Goal: Find specific page/section: Find specific page/section

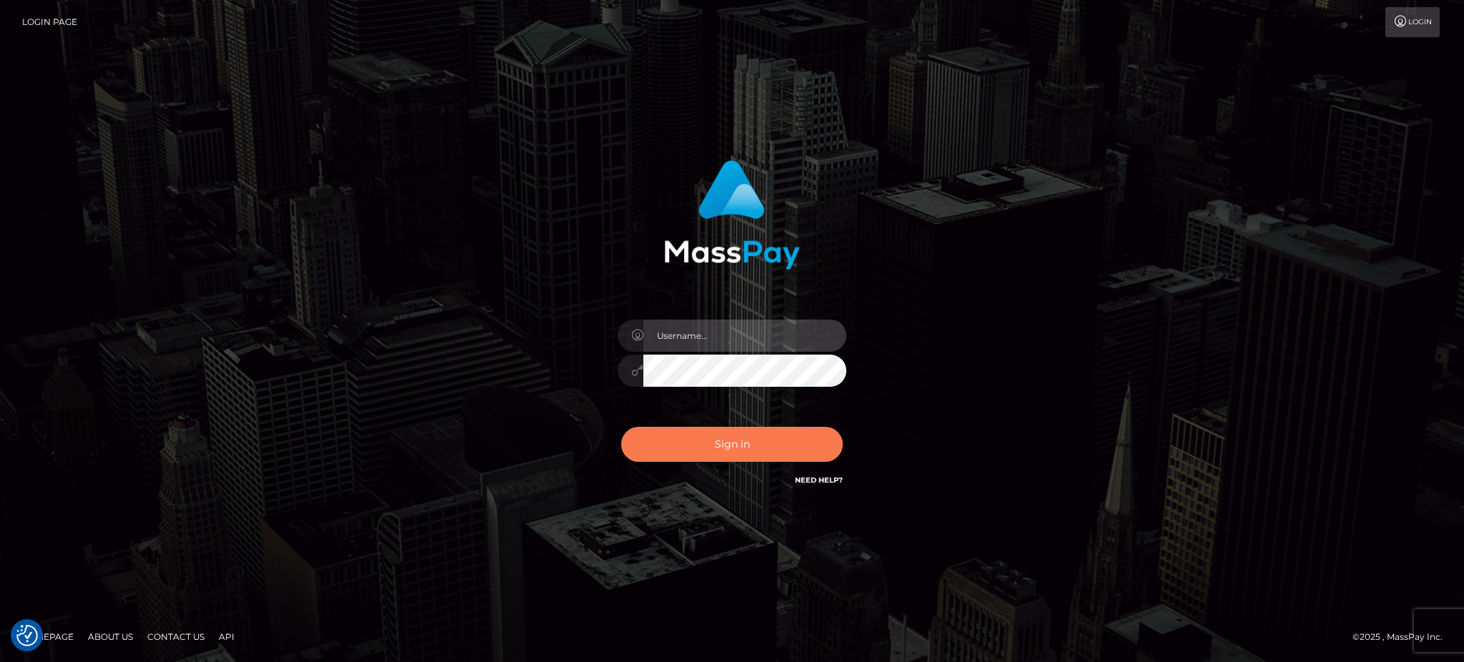
type input "Arjhon.megabonanza"
click at [723, 429] on button "Sign in" at bounding box center [732, 444] width 222 height 35
type input "Arjhon.megabonanza"
click at [723, 442] on button "Sign in" at bounding box center [732, 444] width 222 height 35
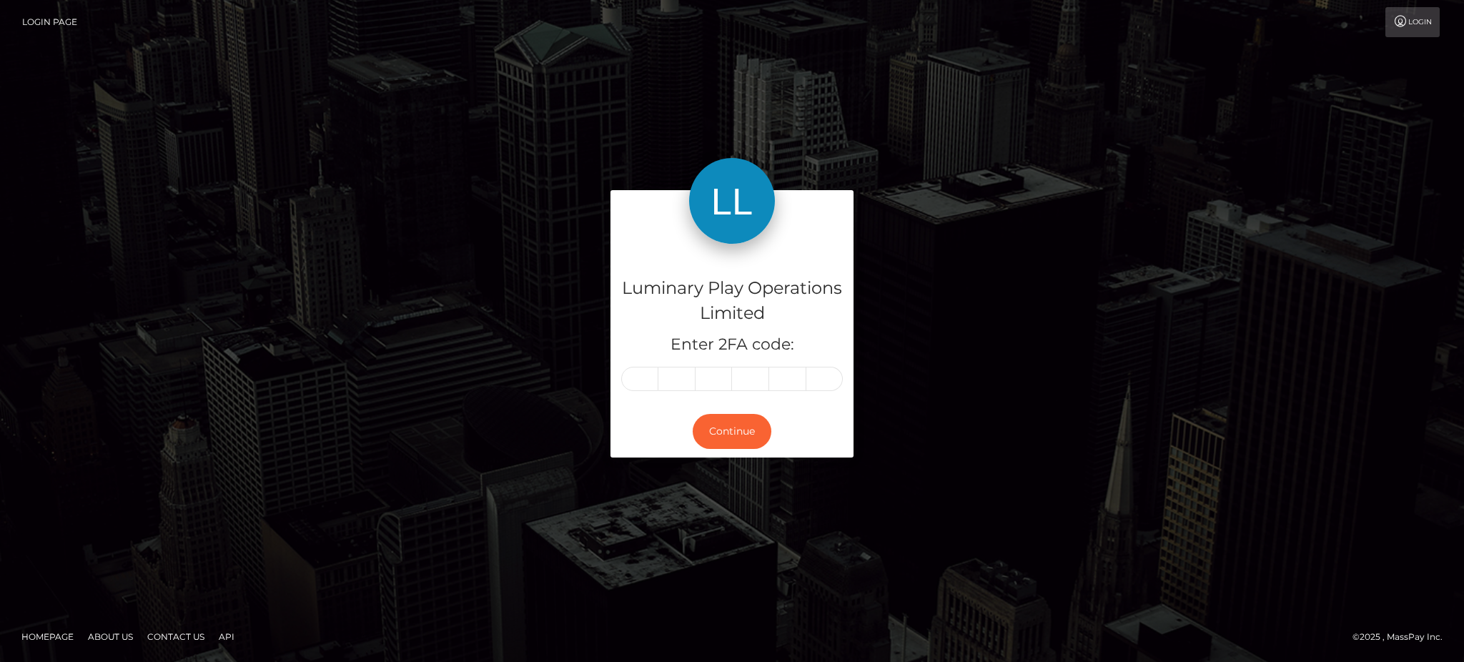
click at [644, 382] on input "text" at bounding box center [639, 379] width 37 height 24
type input "6"
type input "7"
type input "1"
type input "9"
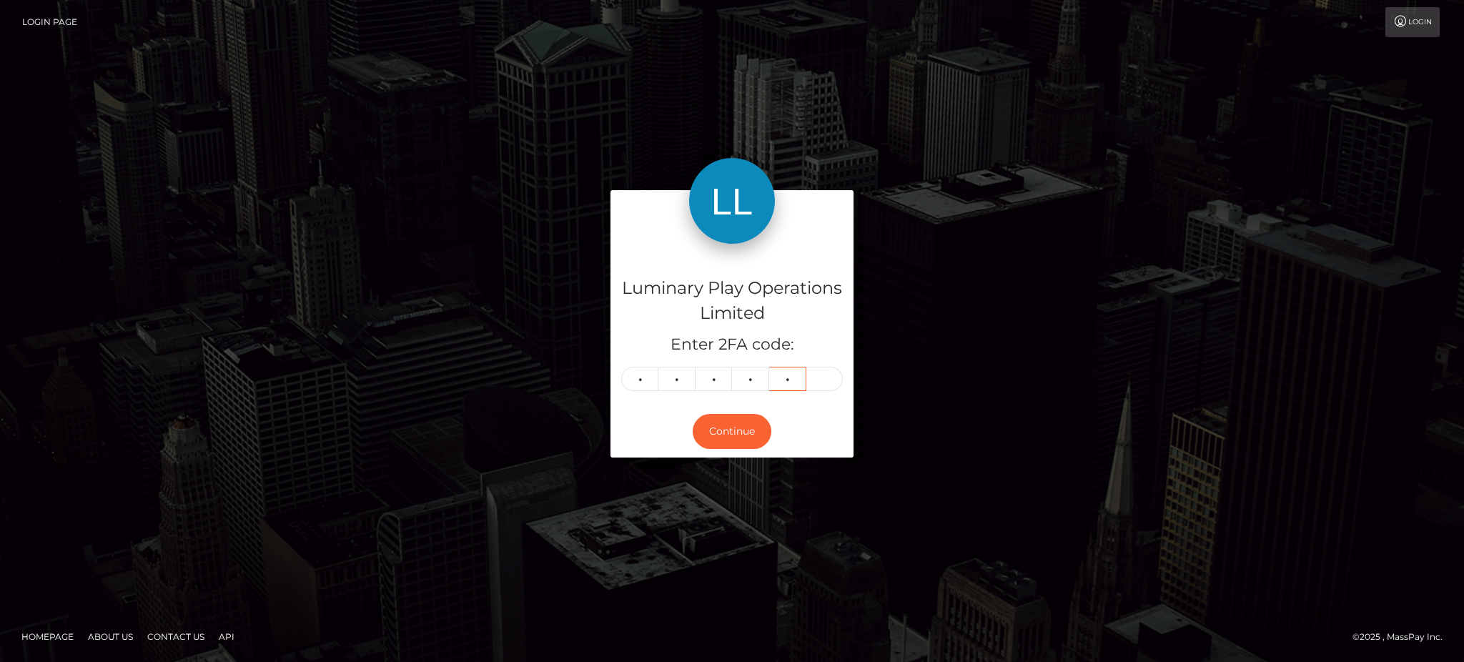
type input "1"
type input "4"
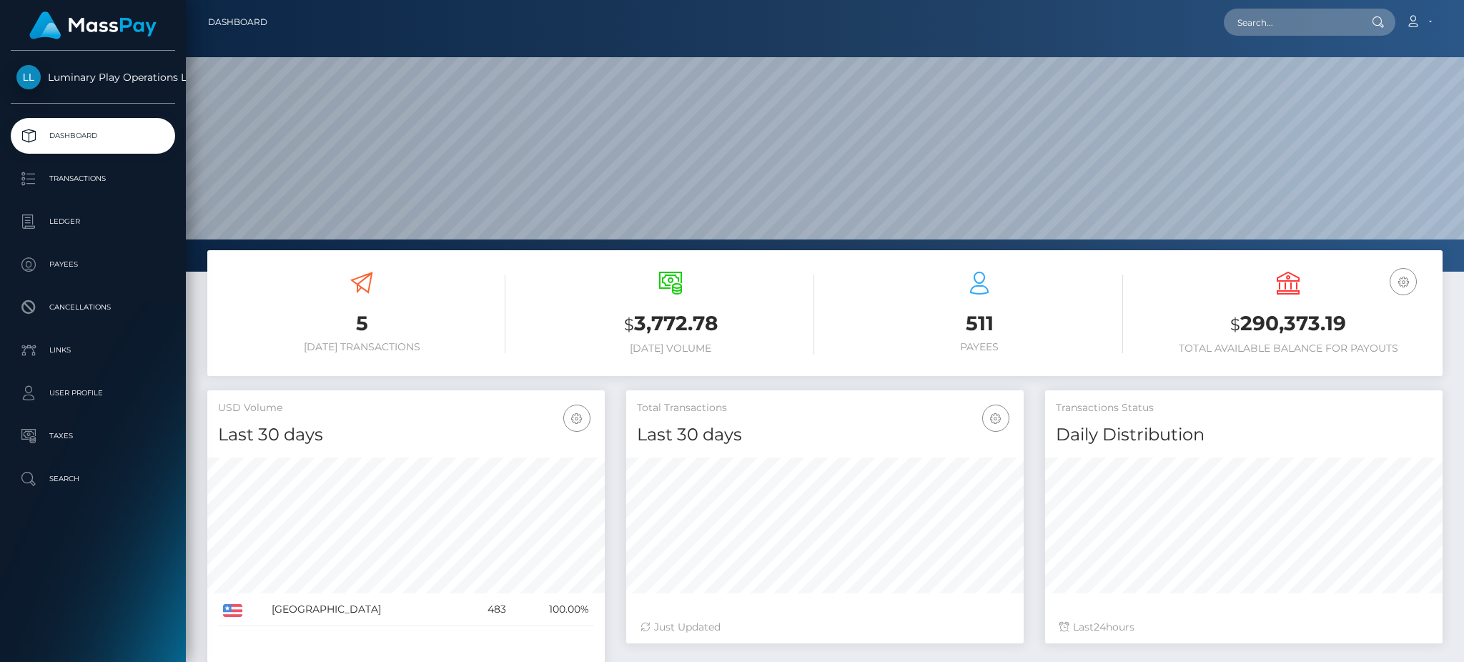
scroll to position [254, 397]
click at [1281, 20] on input "text" at bounding box center [1291, 22] width 134 height 27
paste input "320150"
type input "320150"
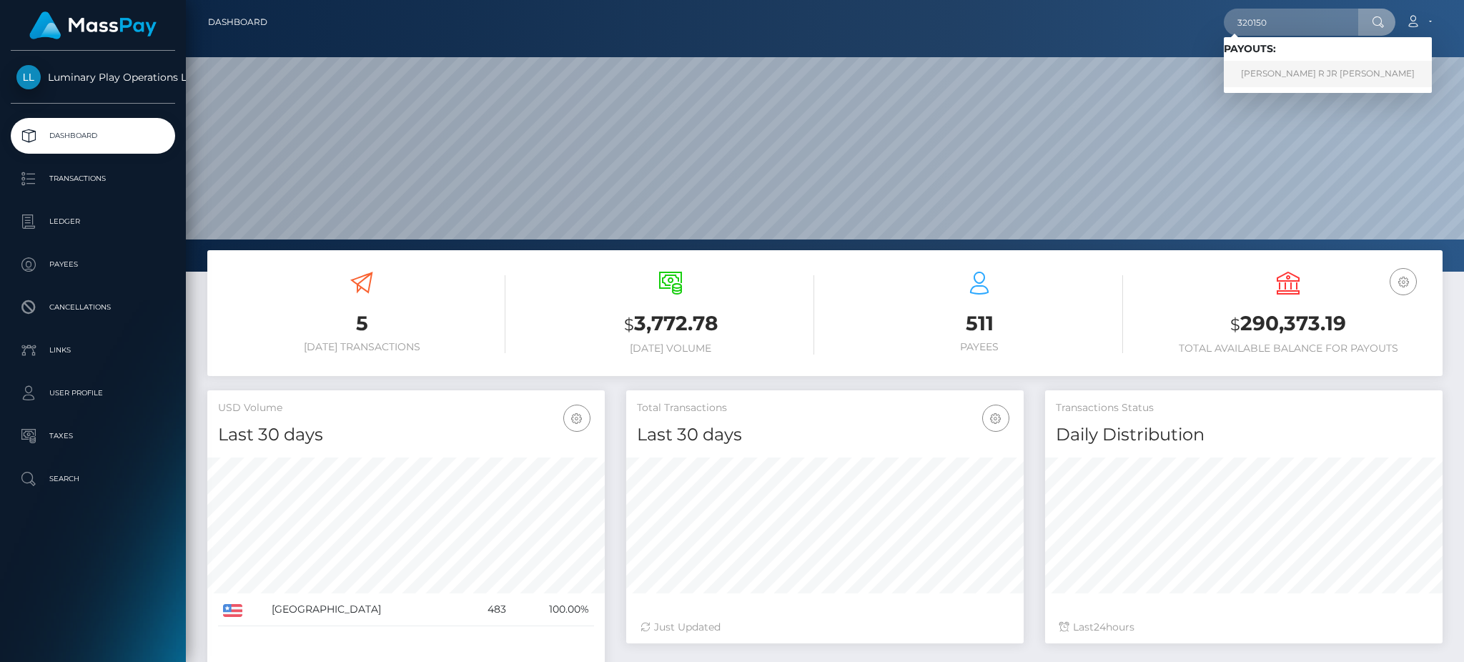
click at [1271, 68] on link "GEORGE R JR CARR" at bounding box center [1328, 74] width 208 height 26
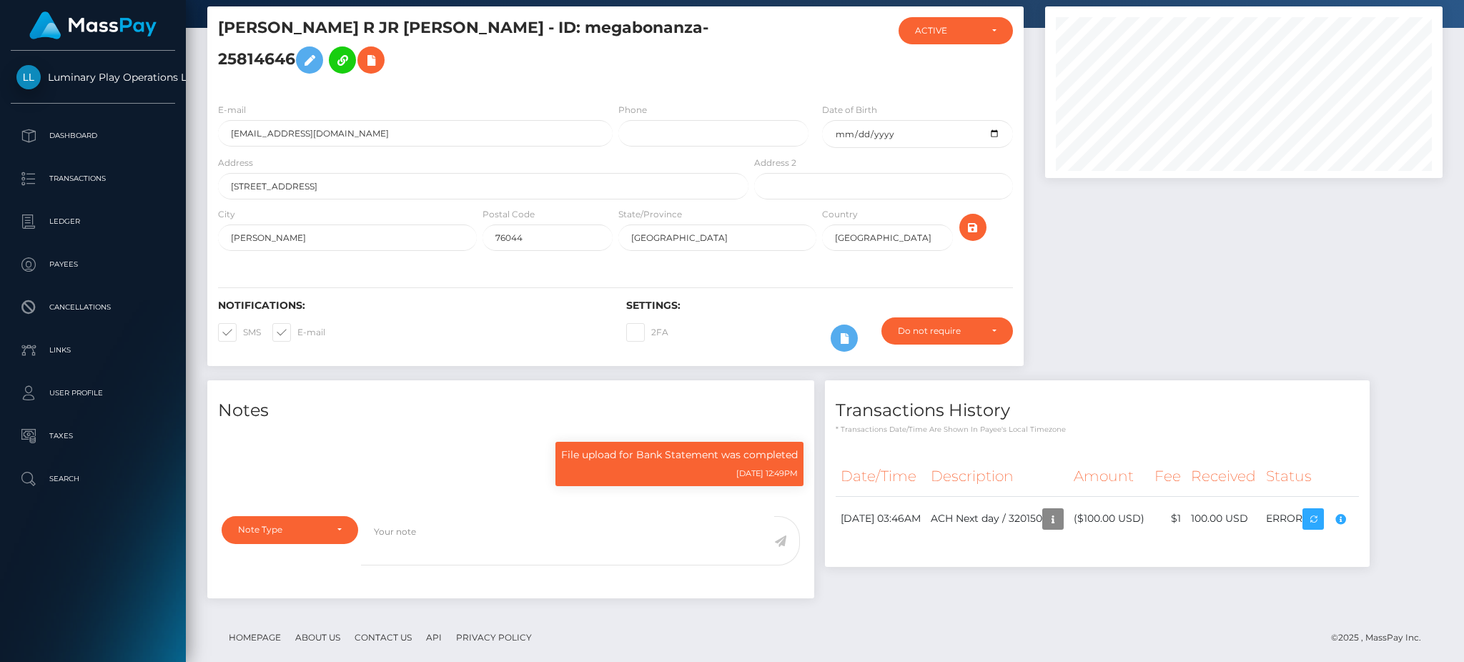
scroll to position [172, 397]
